Goal: Check status

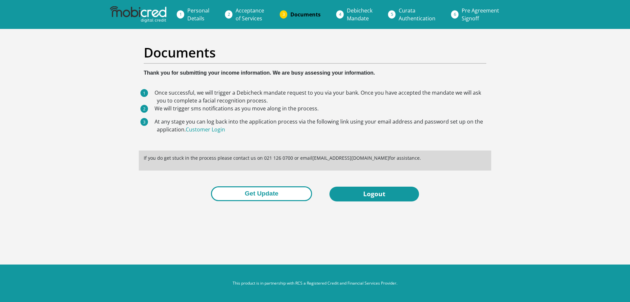
click at [267, 193] on button "Get Update" at bounding box center [261, 193] width 101 height 15
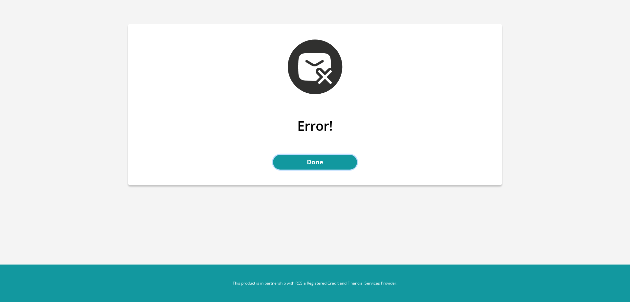
click at [317, 164] on link "Done" at bounding box center [315, 162] width 84 height 15
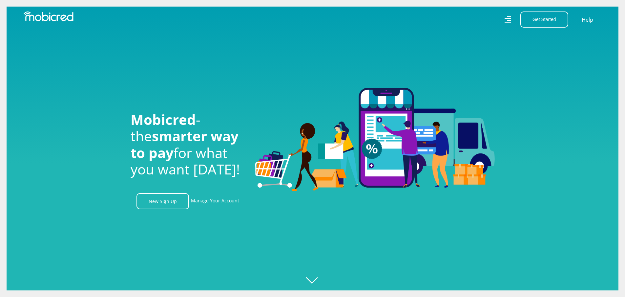
click at [511, 20] on icon at bounding box center [508, 19] width 7 height 9
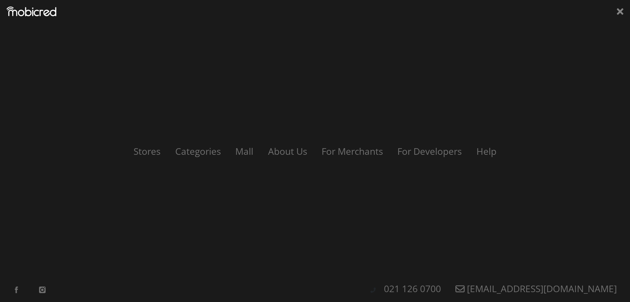
scroll to position [0, 1216]
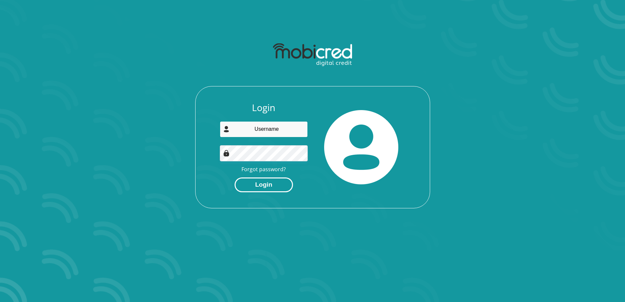
type input "cornephotos@lantic.net"
click at [269, 186] on button "Login" at bounding box center [264, 184] width 58 height 15
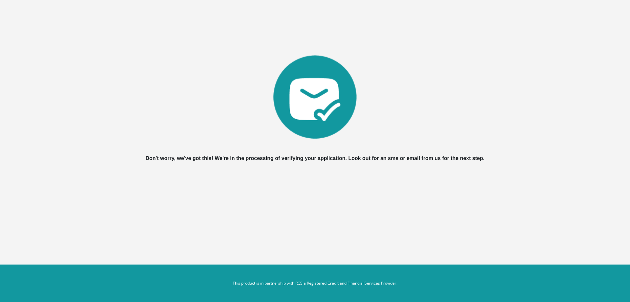
click at [312, 104] on img at bounding box center [314, 96] width 83 height 83
